Goal: Information Seeking & Learning: Learn about a topic

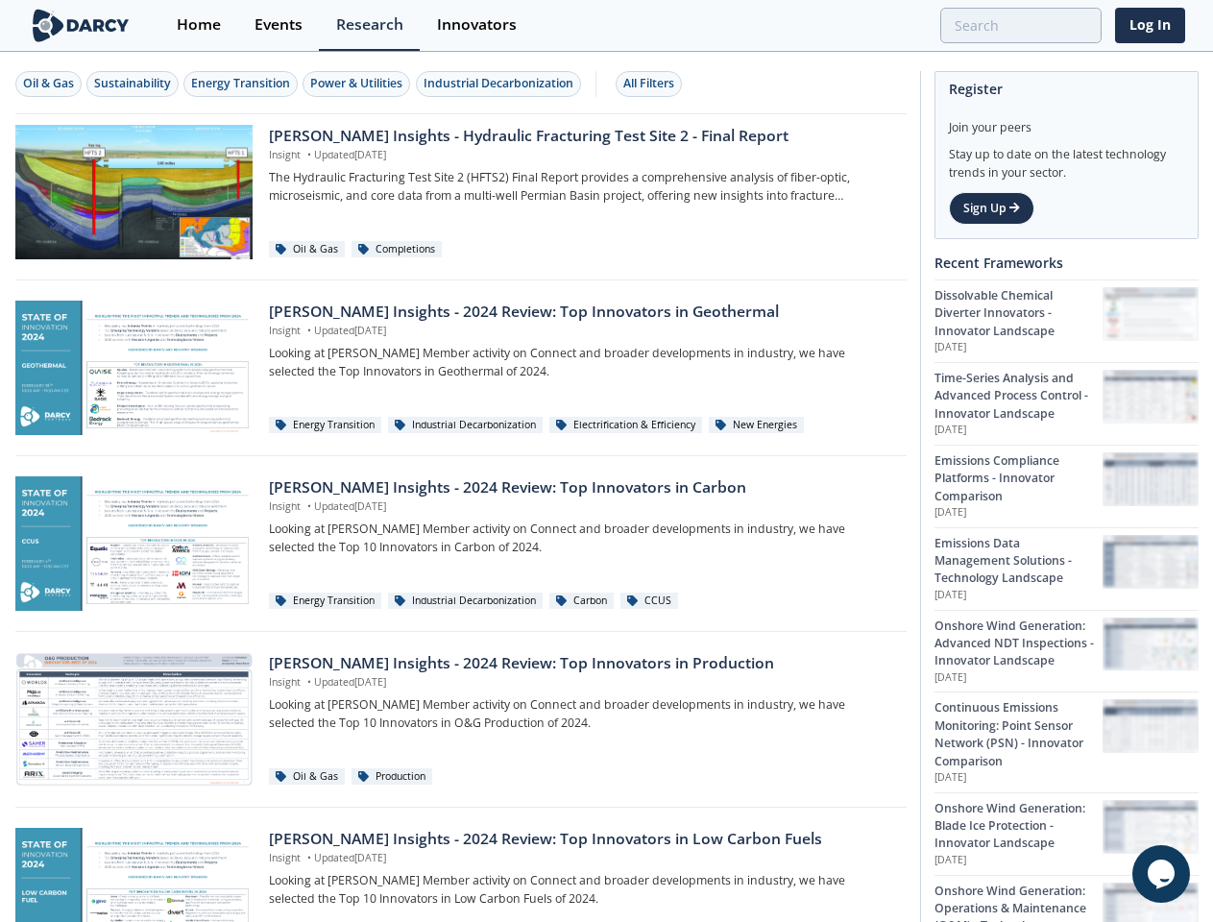
click at [49, 84] on div "Oil & Gas" at bounding box center [48, 83] width 51 height 17
click at [134, 84] on div "Sustainability" at bounding box center [132, 83] width 77 height 17
click at [242, 84] on div "Energy Transition" at bounding box center [240, 83] width 99 height 17
click at [359, 84] on div "Power & Utilities" at bounding box center [356, 83] width 92 height 17
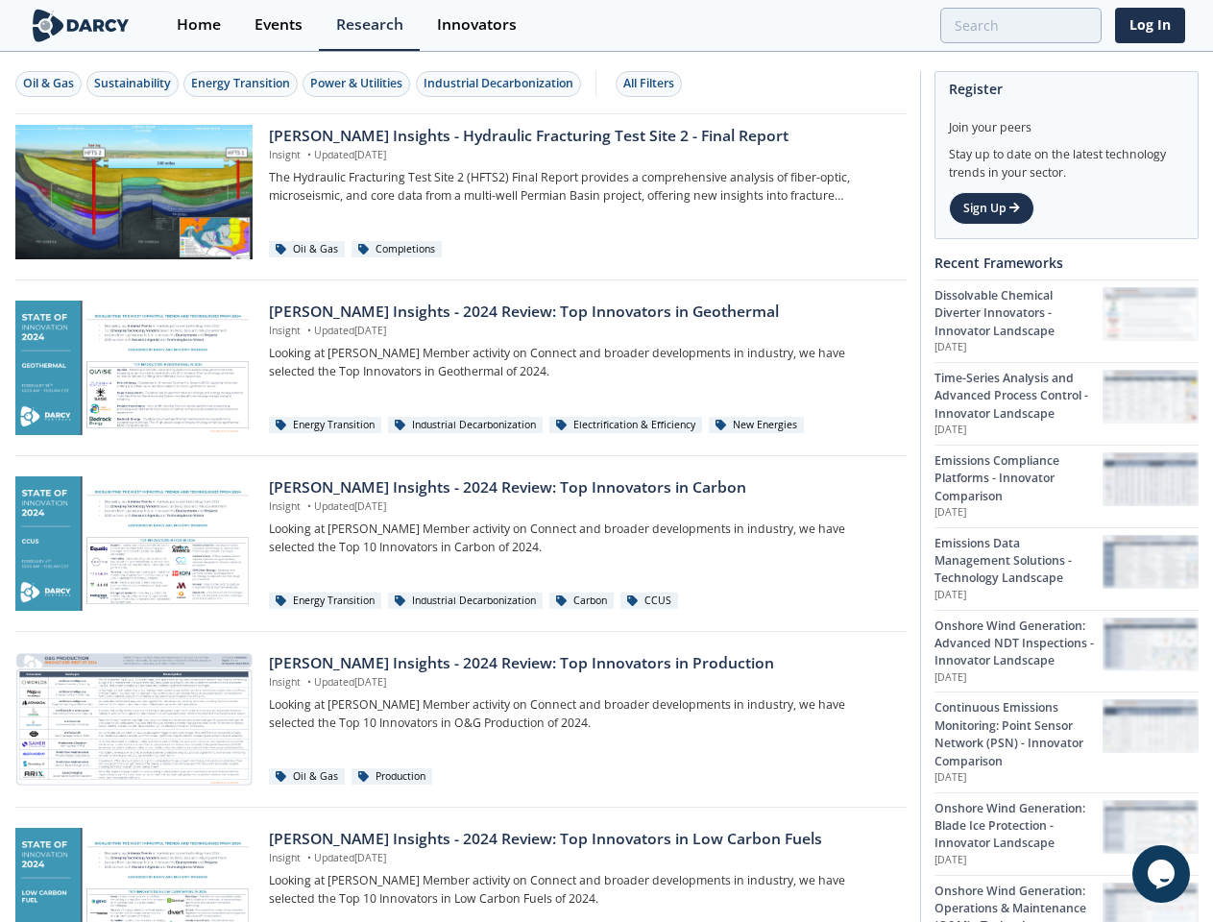
click at [501, 84] on div "Industrial Decarbonization" at bounding box center [499, 83] width 150 height 17
click at [654, 84] on div "All Filters" at bounding box center [648, 83] width 51 height 17
click at [1161, 874] on icon "$i18n('chat', 'chat_widget')" at bounding box center [1161, 874] width 27 height 29
